Goal: Task Accomplishment & Management: Manage account settings

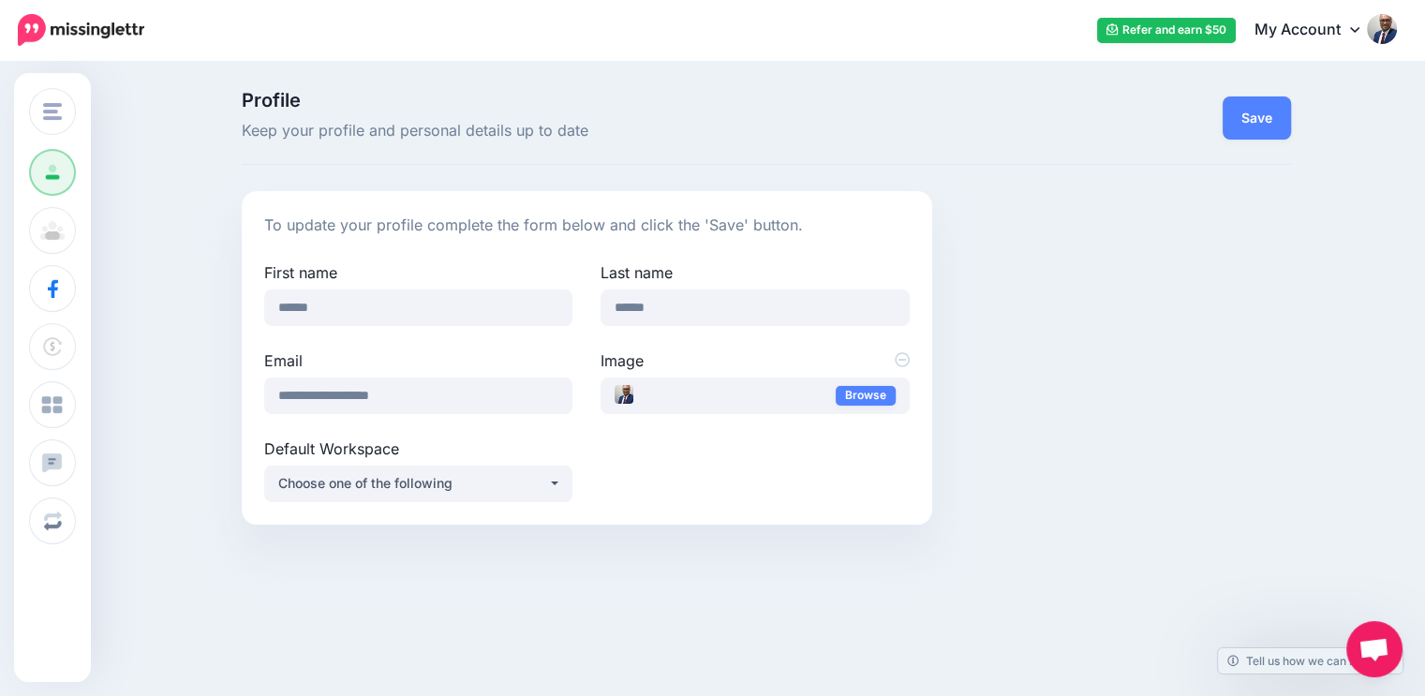
click at [1394, 36] on img at bounding box center [1382, 29] width 30 height 30
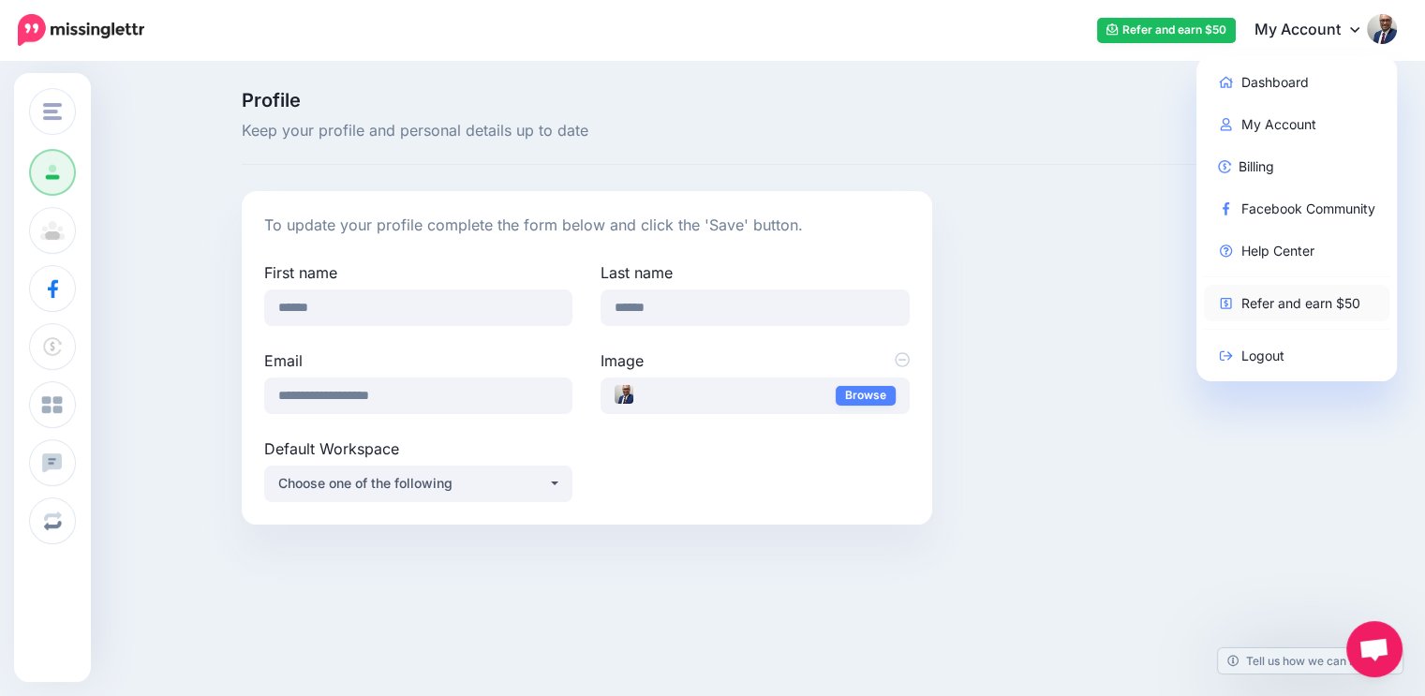
click at [1315, 311] on link "Refer and earn $50" at bounding box center [1297, 303] width 186 height 37
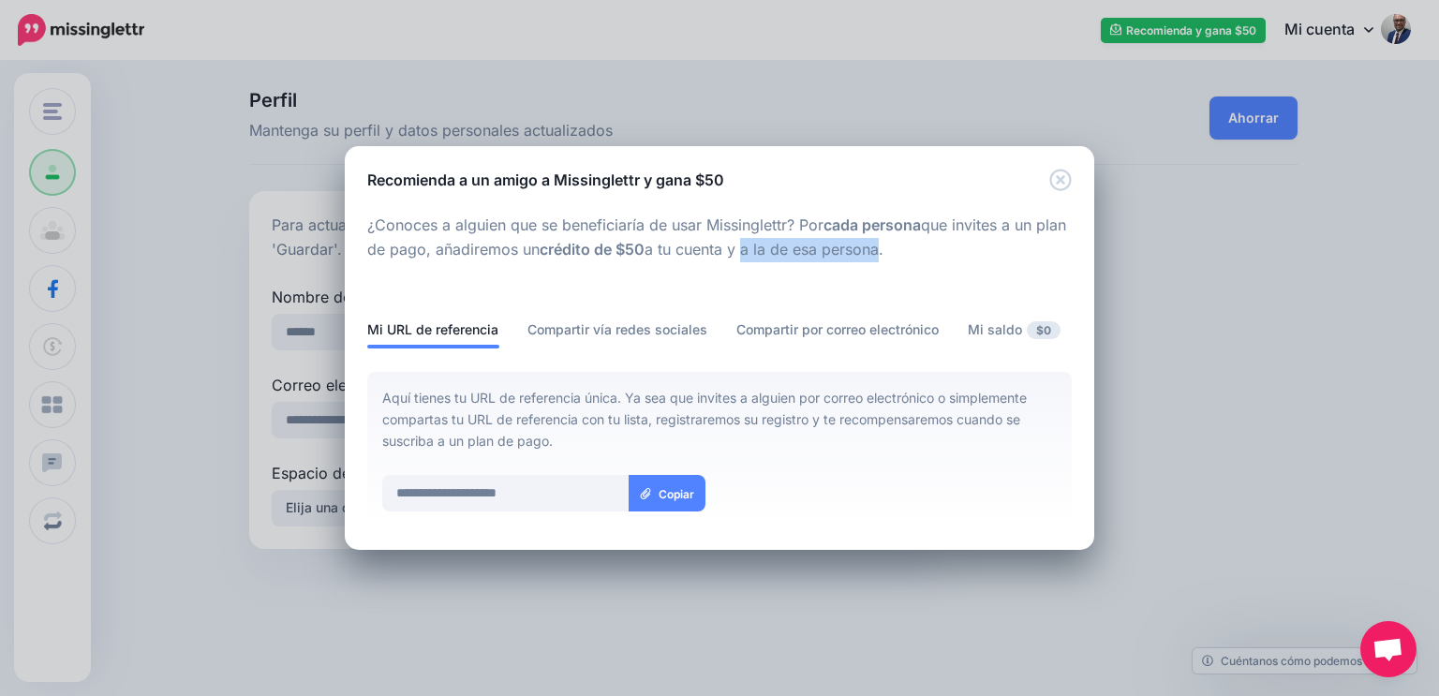
drag, startPoint x: 776, startPoint y: 251, endPoint x: 924, endPoint y: 261, distance: 148.4
click at [920, 261] on div "**********" at bounding box center [719, 382] width 705 height 337
click at [921, 265] on div at bounding box center [719, 289] width 705 height 56
click at [592, 334] on font "Compartir vía redes sociales" at bounding box center [618, 329] width 180 height 16
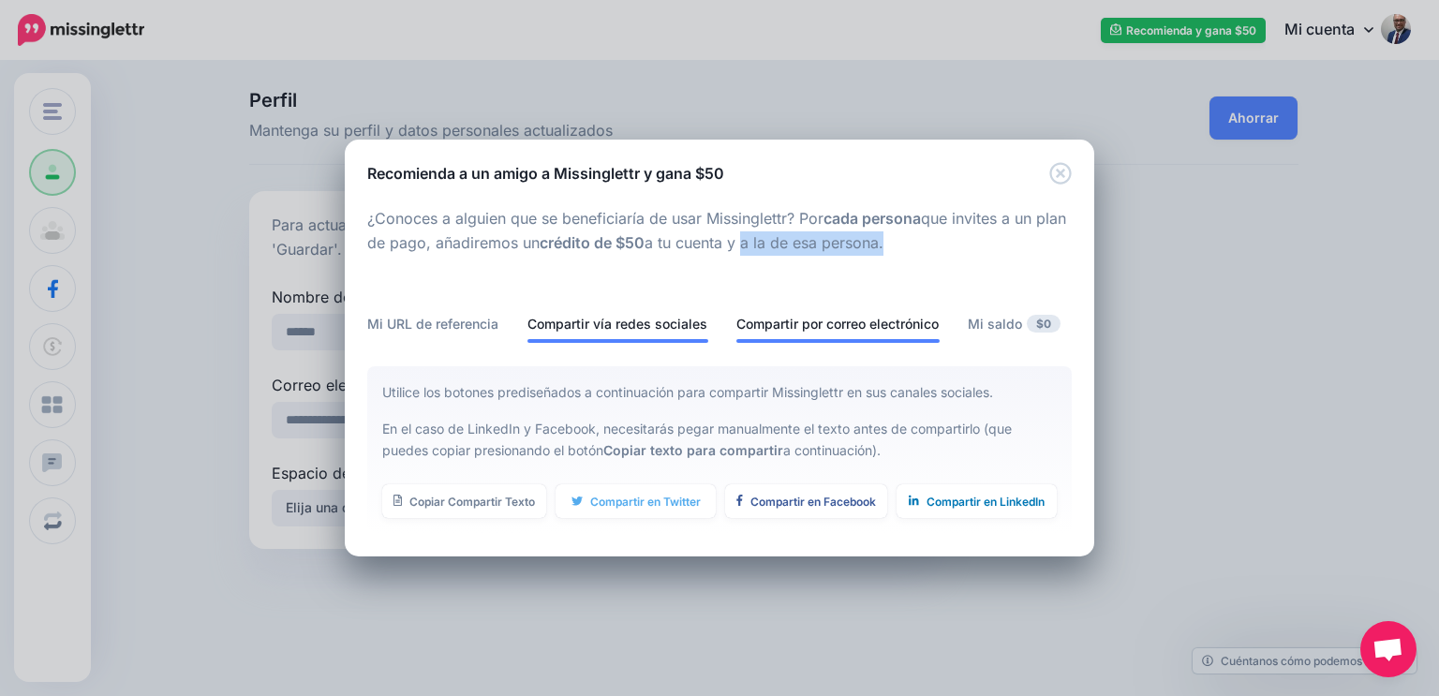
click at [784, 313] on font "Compartir por correo electrónico" at bounding box center [837, 324] width 202 height 22
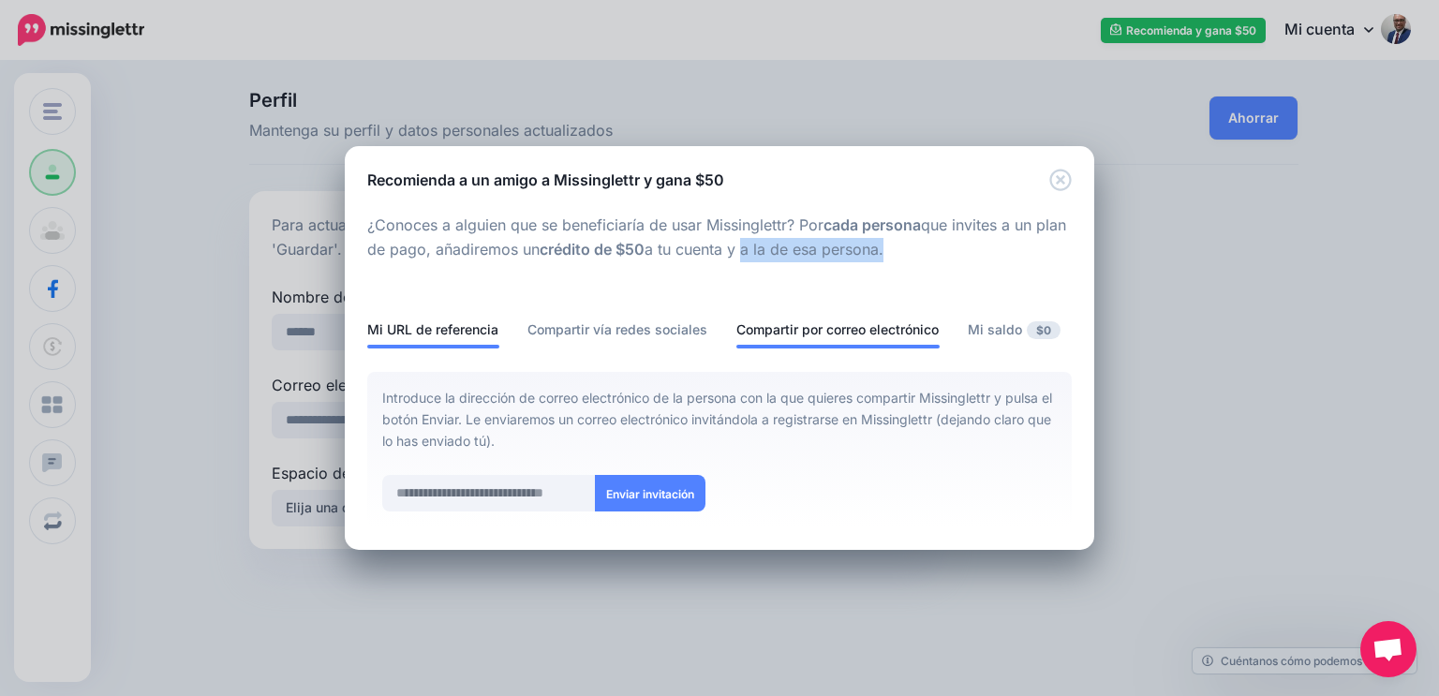
click at [411, 336] on font "Mi URL de referencia" at bounding box center [432, 329] width 131 height 16
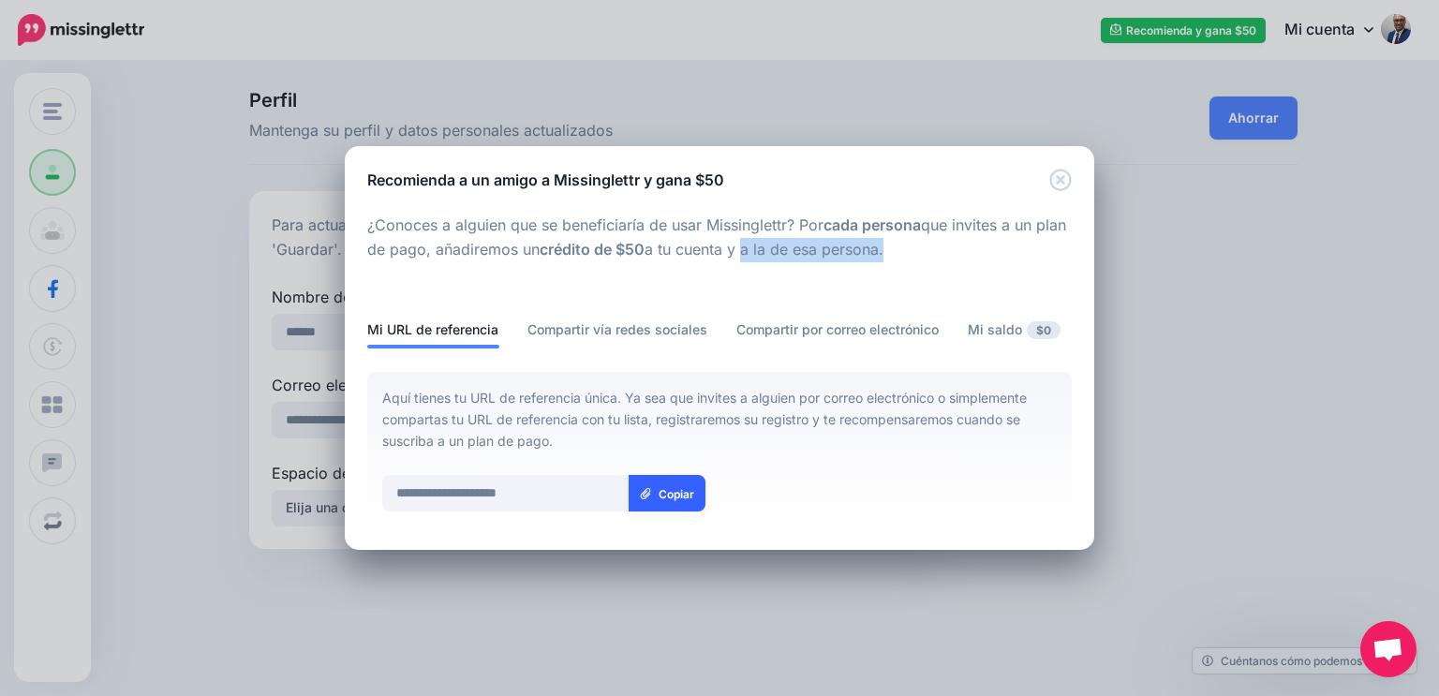
click at [654, 497] on link "Copiar" at bounding box center [667, 493] width 77 height 37
copy font "a la de esa persona."
click at [1060, 172] on icon "Cerca" at bounding box center [1060, 180] width 22 height 22
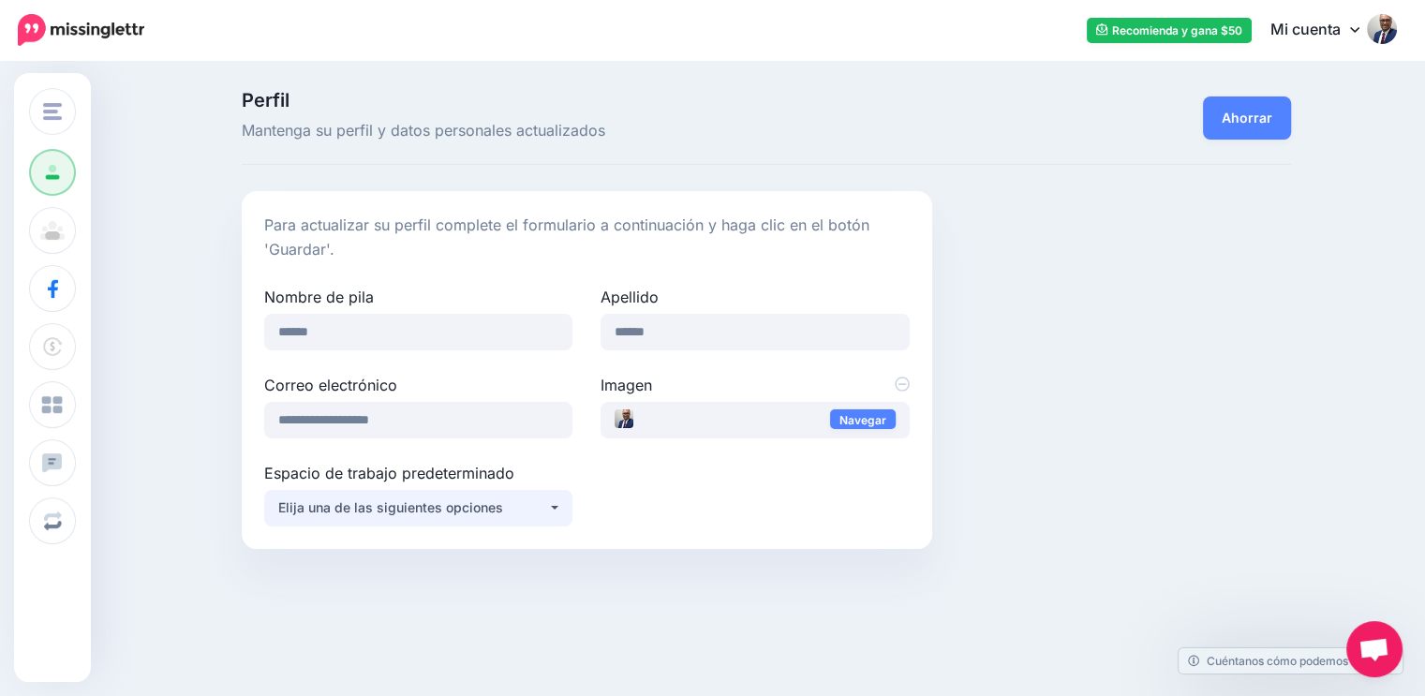
click at [518, 516] on div "Elija una de las siguientes opciones" at bounding box center [413, 508] width 270 height 22
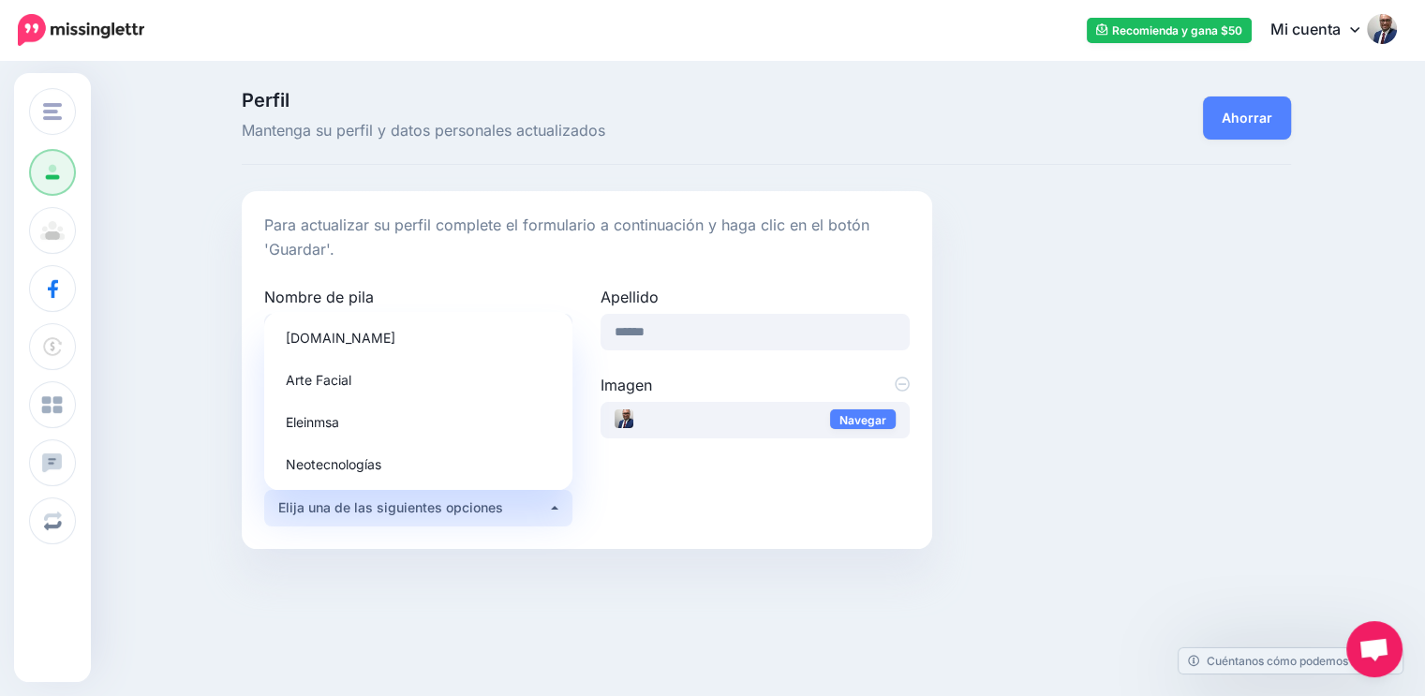
click at [518, 516] on div "Elija una de las siguientes opciones" at bounding box center [413, 508] width 270 height 22
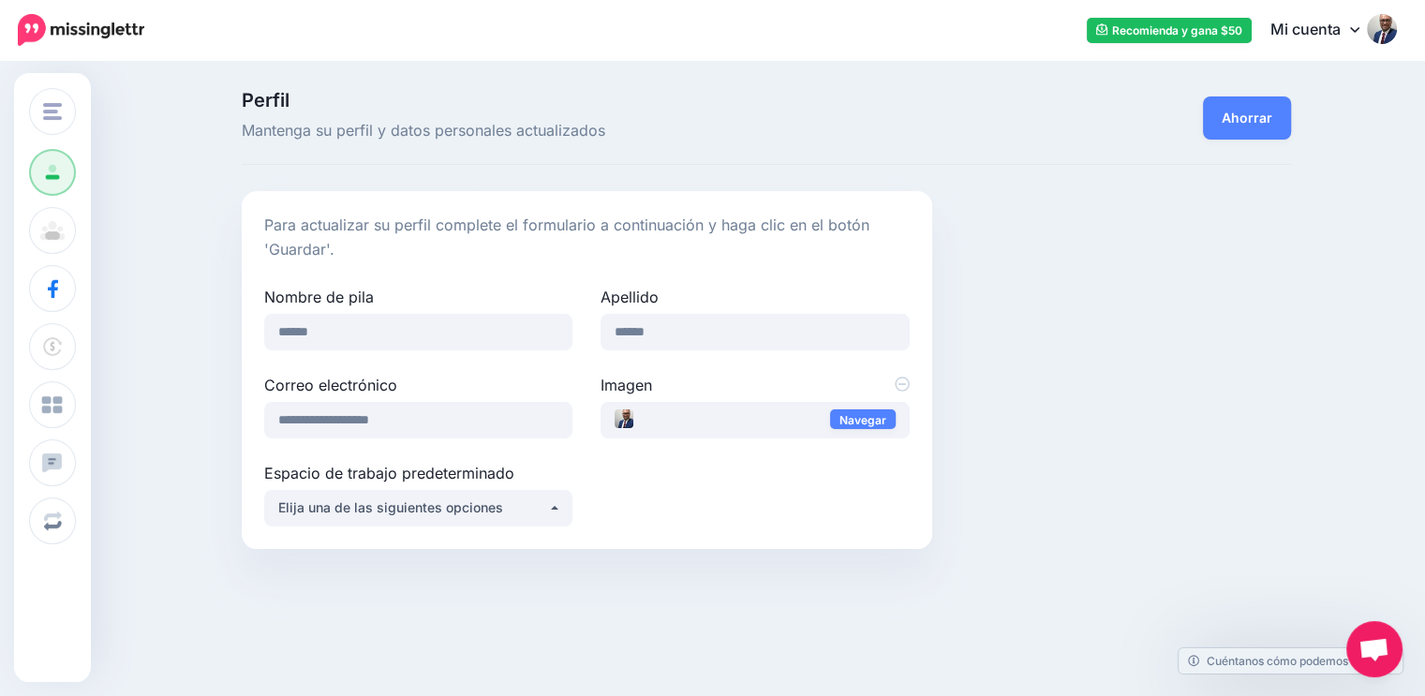
click at [1397, 33] on img at bounding box center [1382, 29] width 30 height 30
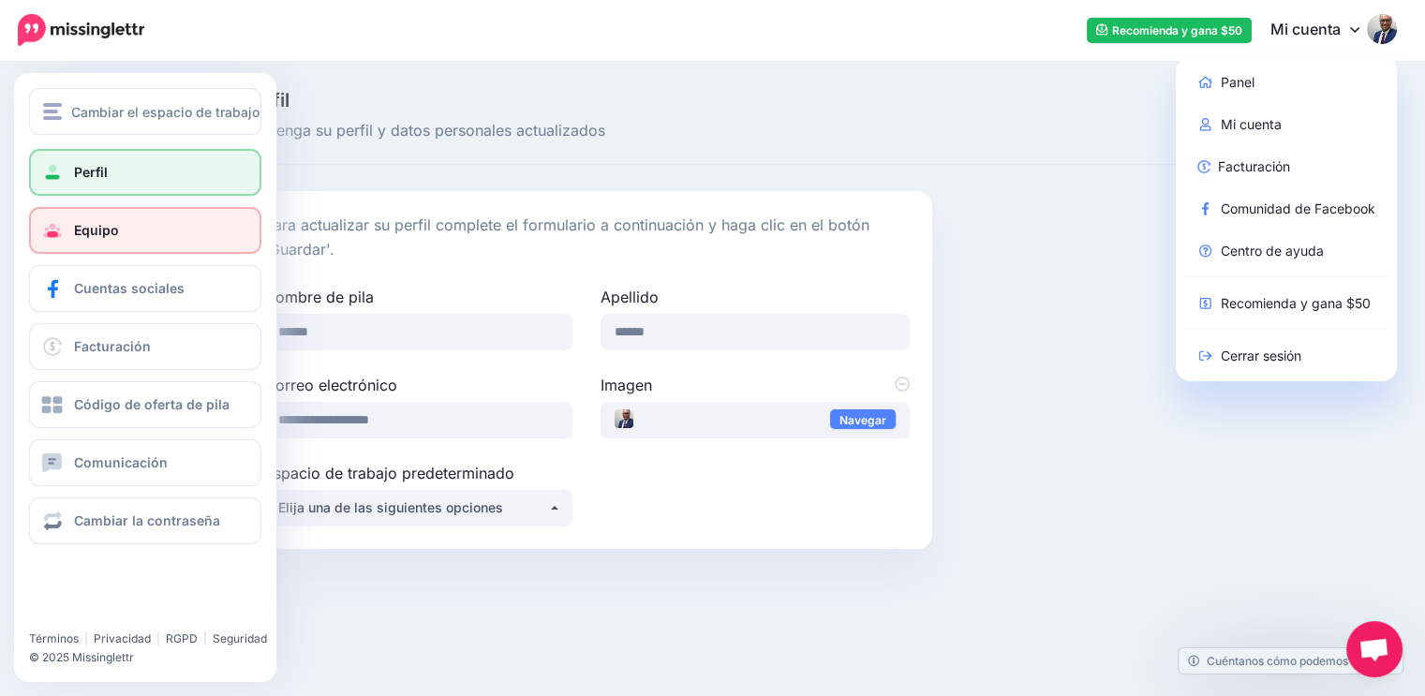
click at [82, 232] on font "Equipo" at bounding box center [96, 230] width 45 height 16
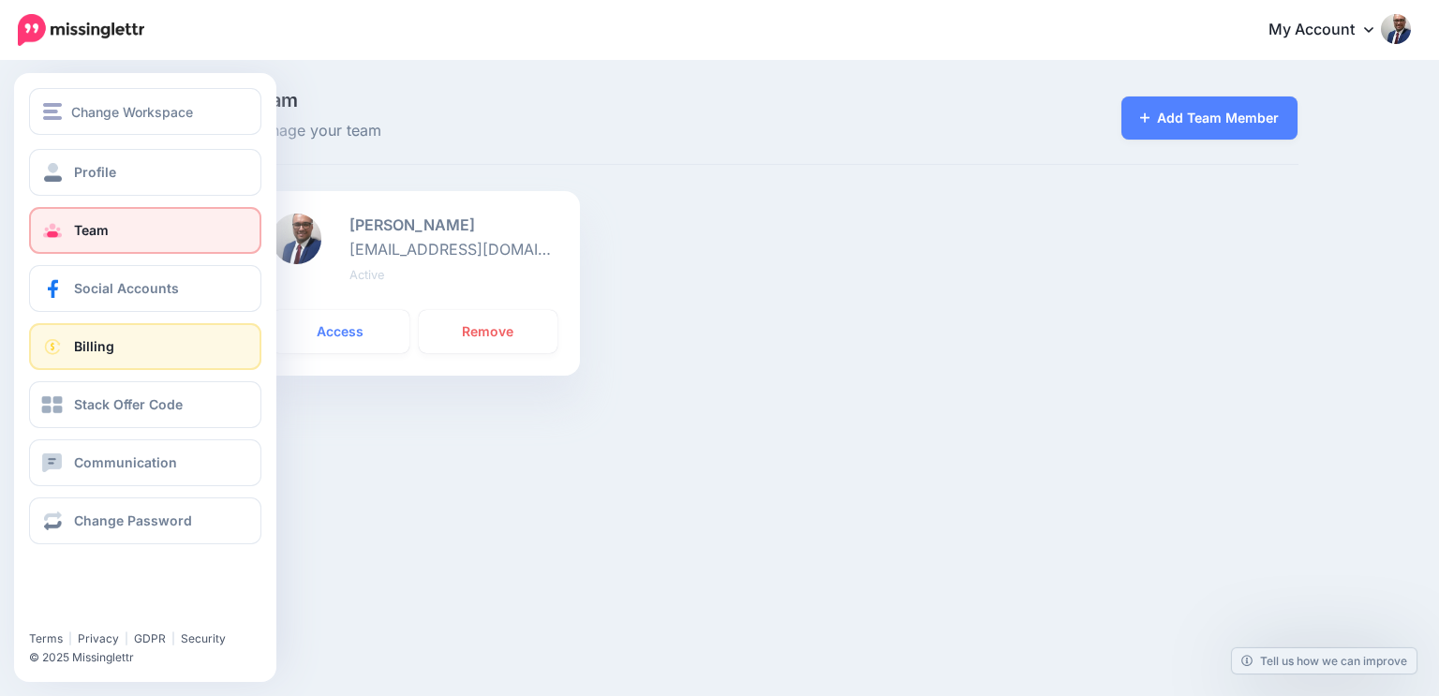
click at [75, 344] on span "Billing" at bounding box center [94, 346] width 40 height 16
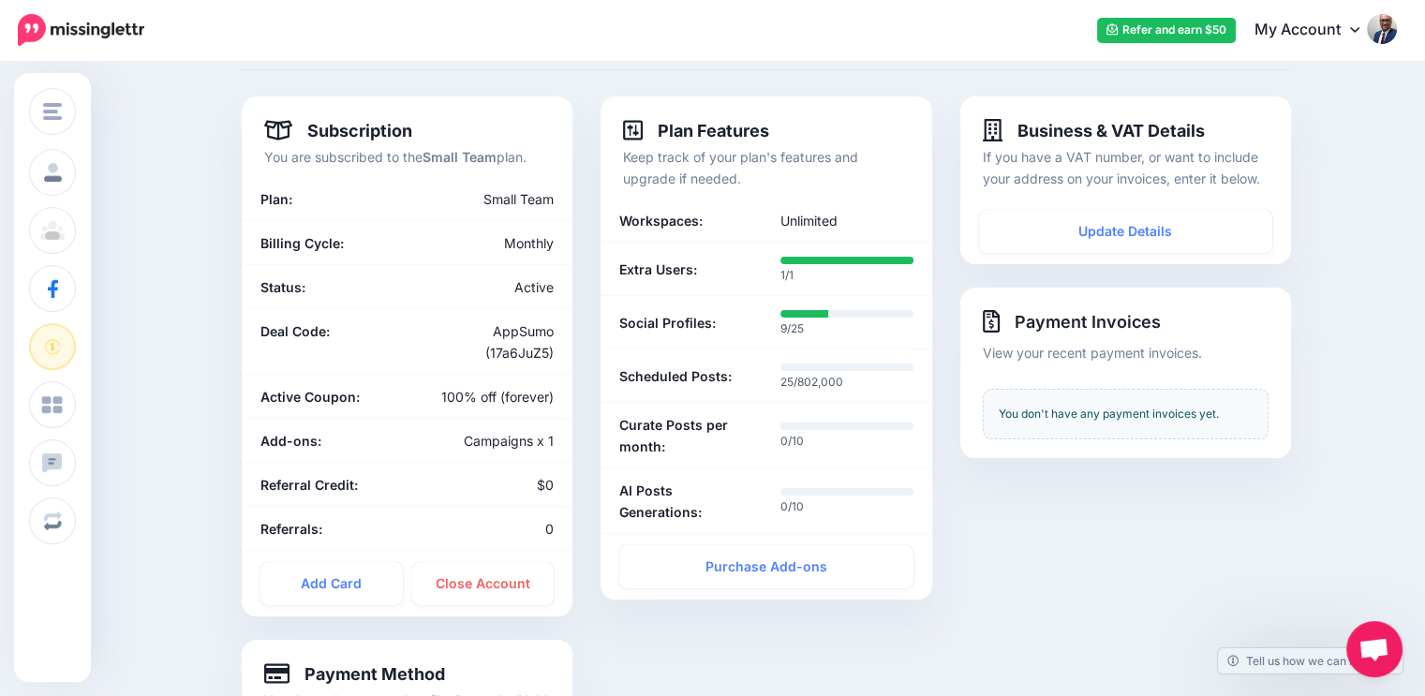
scroll to position [94, 0]
drag, startPoint x: 562, startPoint y: 351, endPoint x: 487, endPoint y: 331, distance: 77.7
click at [487, 331] on div "AppSumo (17a6JuZ5)" at bounding box center [488, 342] width 161 height 43
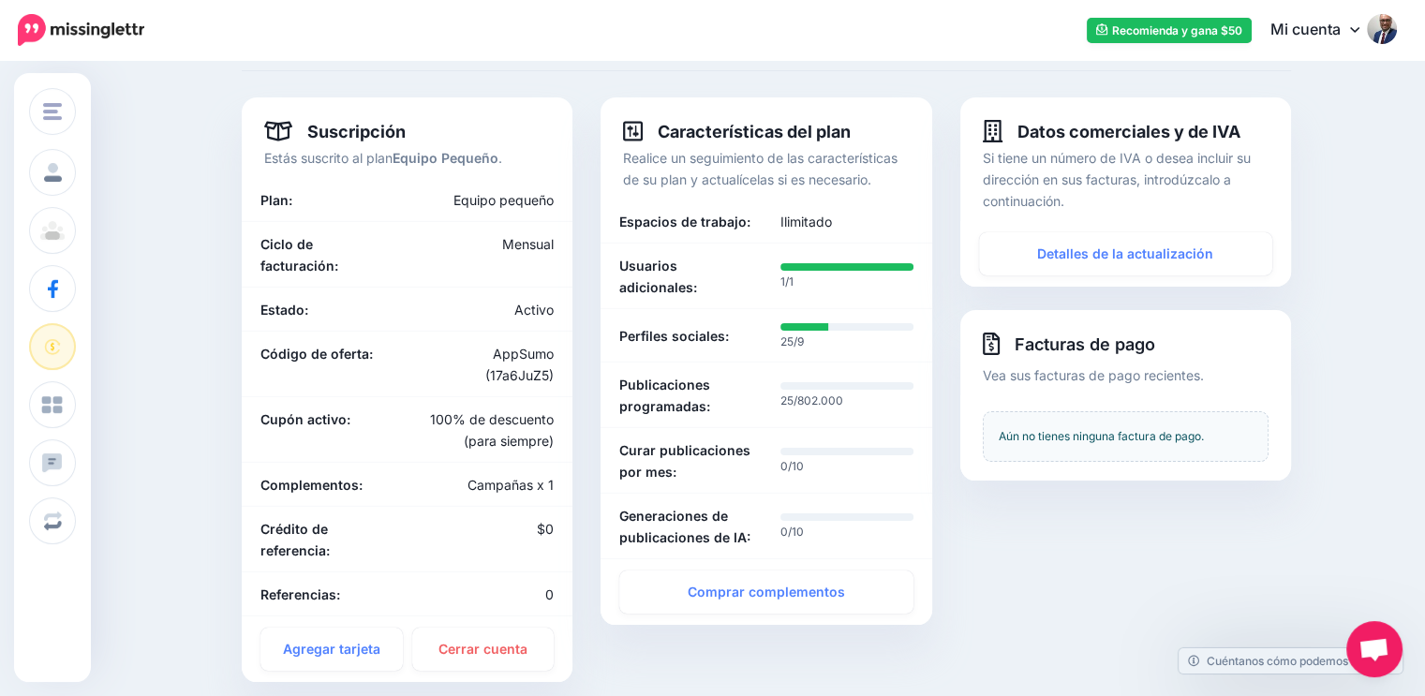
click at [192, 276] on div "Facturación Administra tus datos de facturación y suscripción Comprar complemen…" at bounding box center [712, 454] width 1425 height 970
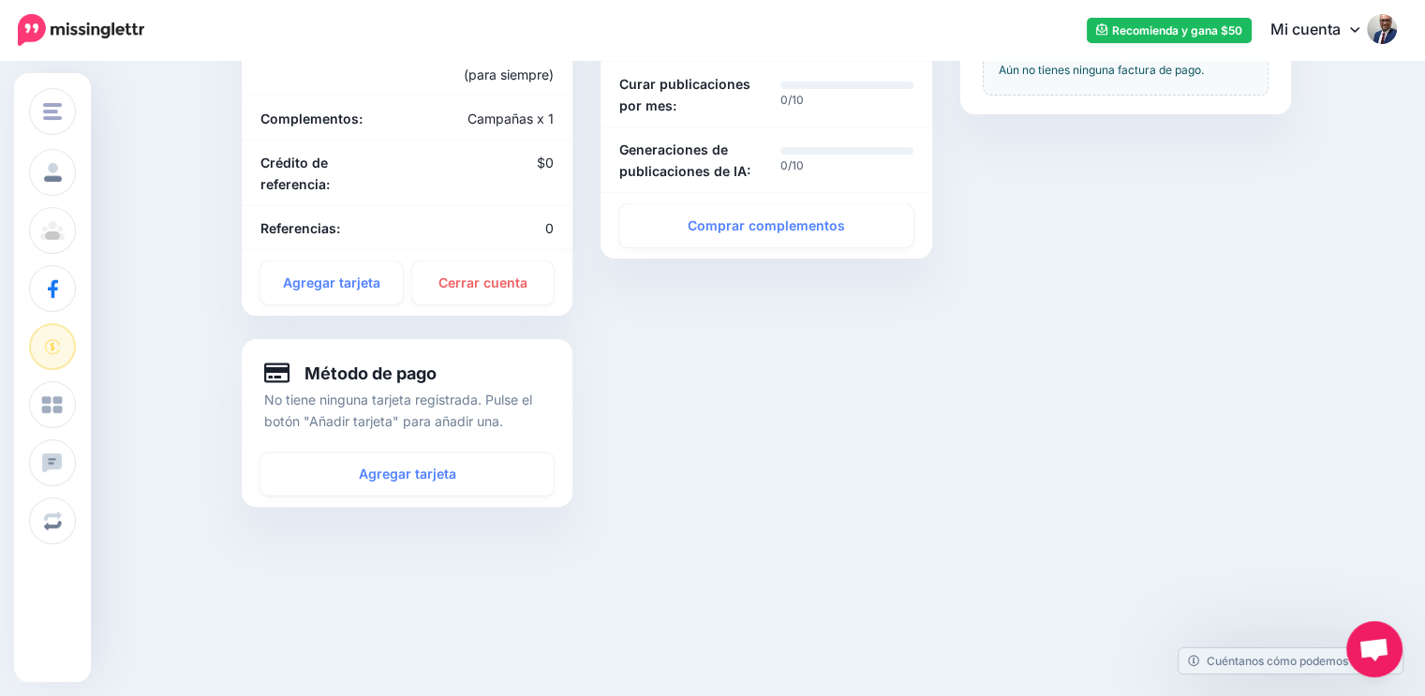
scroll to position [0, 0]
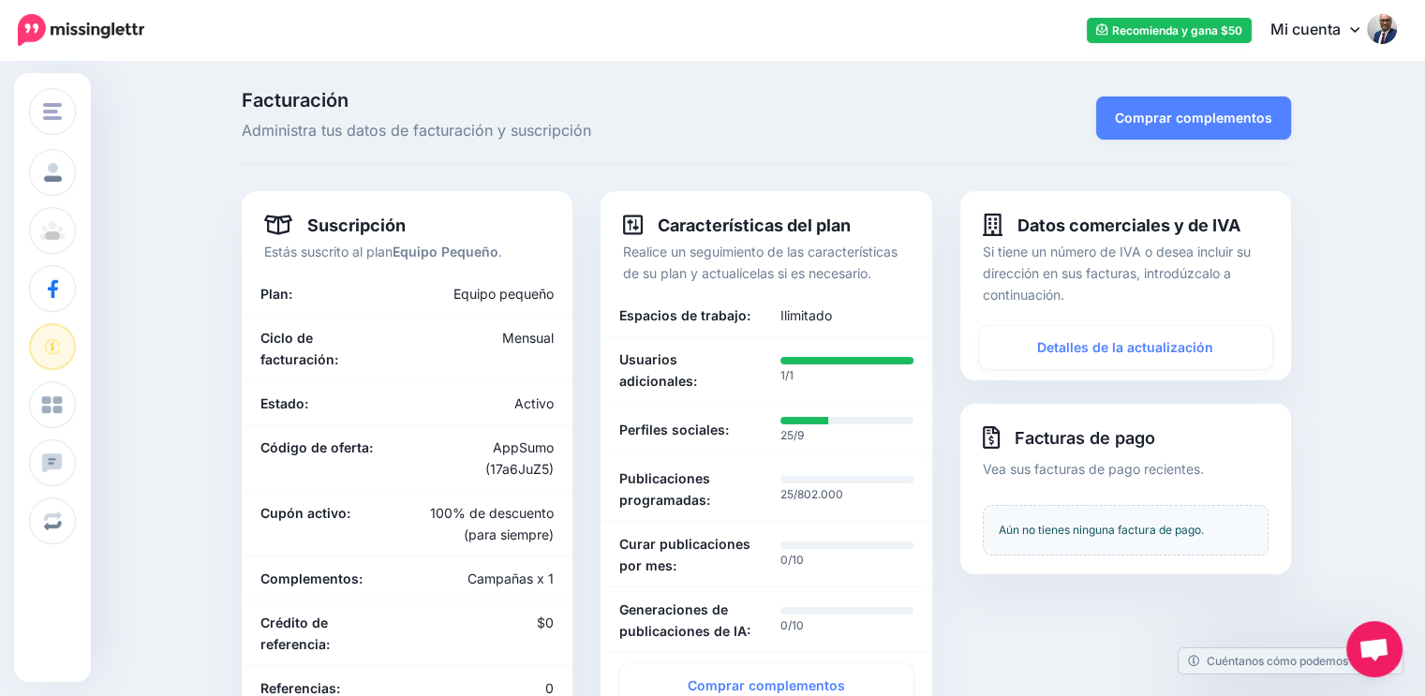
click at [1397, 34] on img at bounding box center [1382, 29] width 30 height 30
